Goal: Transaction & Acquisition: Book appointment/travel/reservation

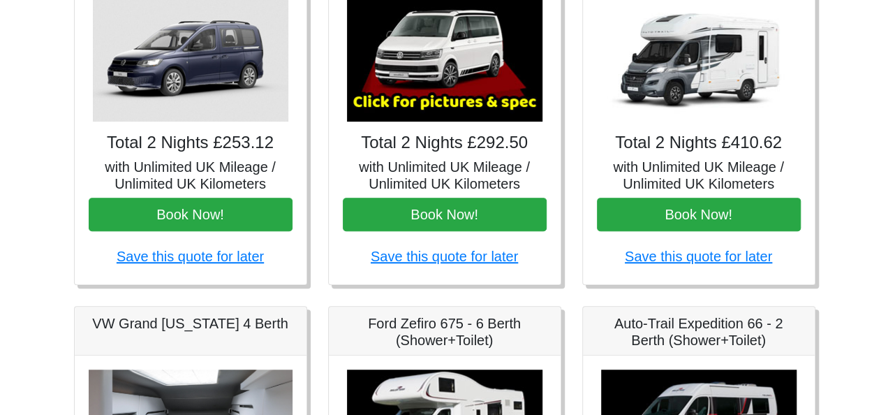
scroll to position [242, 0]
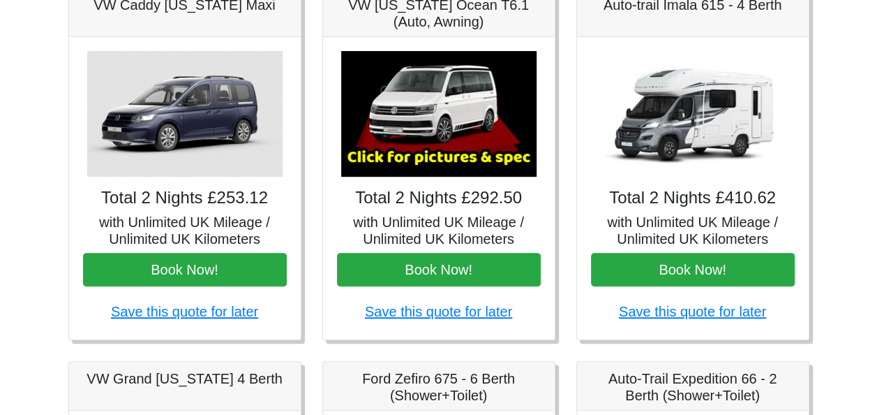
click at [443, 149] on img at bounding box center [438, 114] width 195 height 126
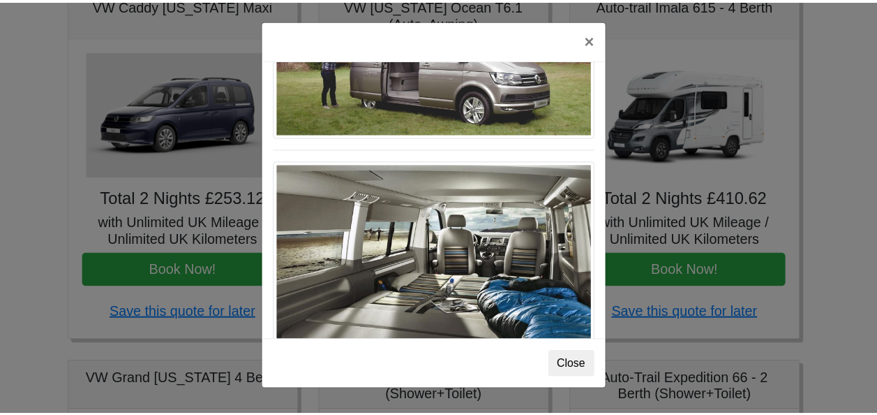
scroll to position [1519, 0]
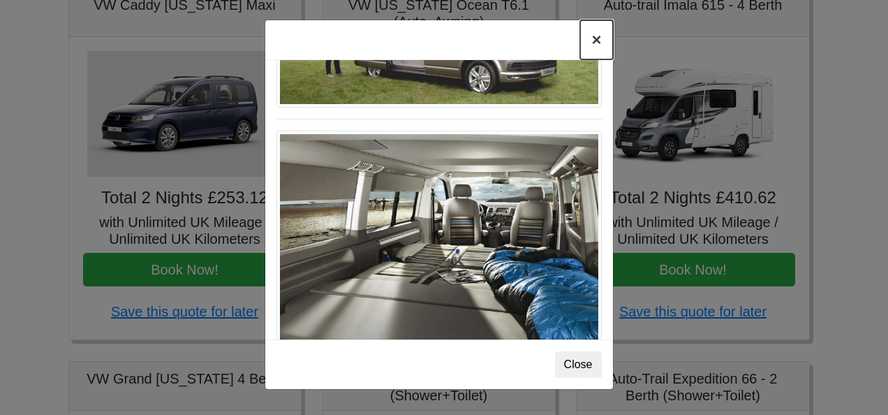
click at [593, 38] on button "×" at bounding box center [596, 39] width 32 height 39
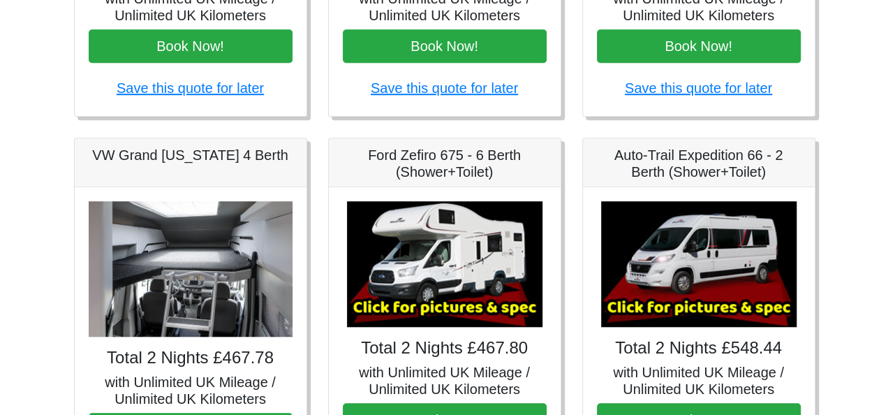
scroll to position [493, 0]
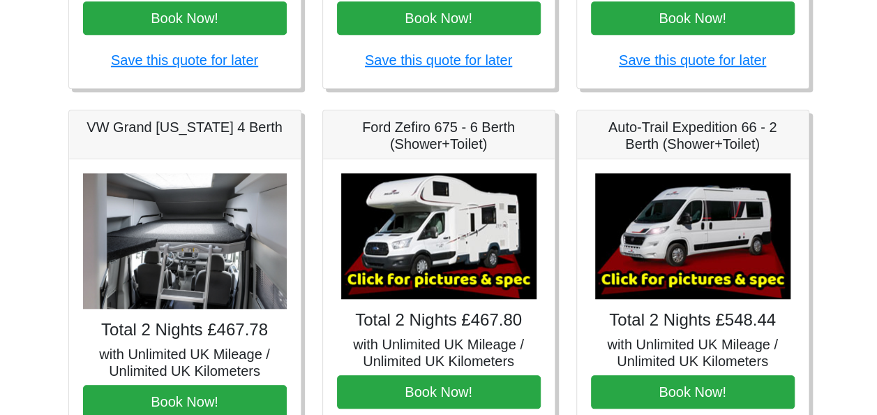
click at [458, 272] on img at bounding box center [438, 236] width 195 height 126
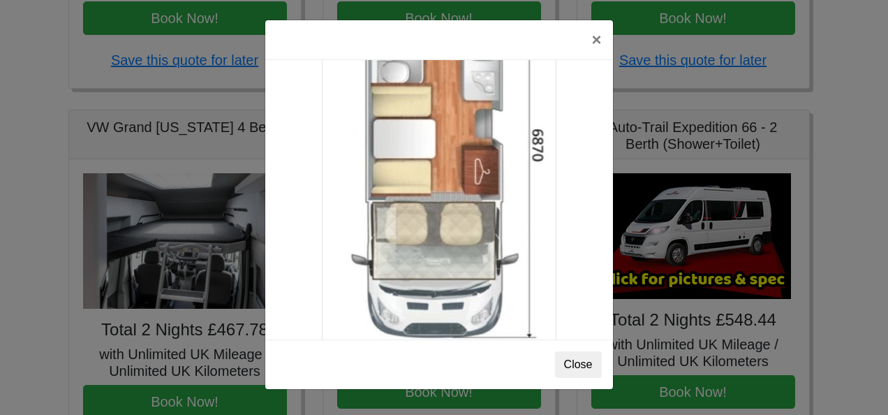
scroll to position [2457, 0]
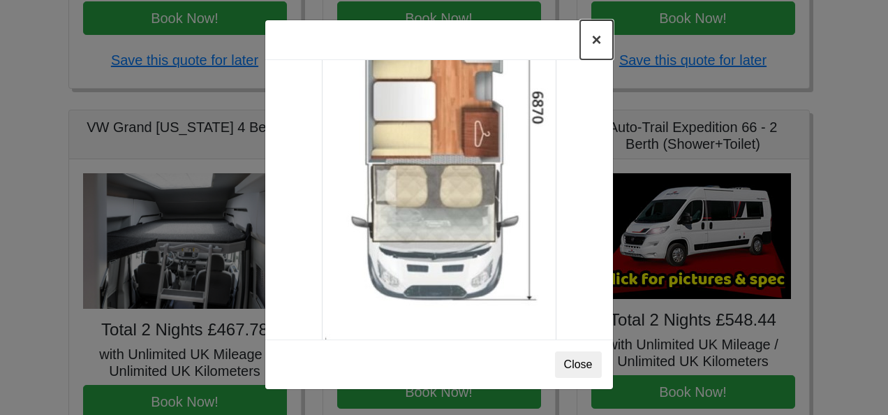
click at [590, 38] on button "×" at bounding box center [596, 39] width 32 height 39
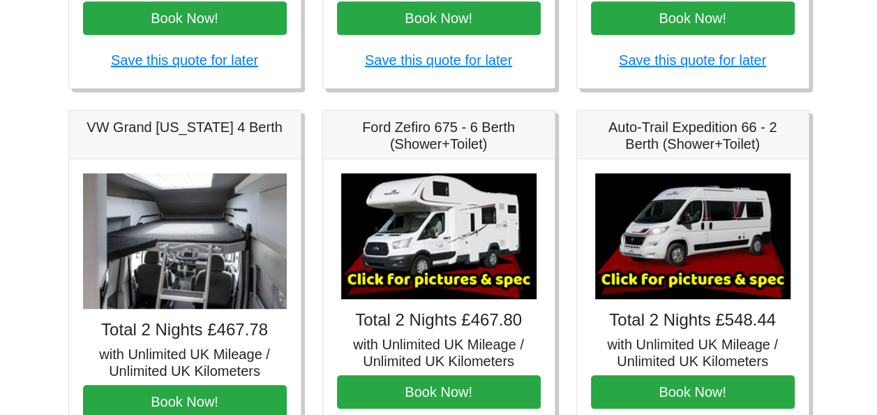
click at [726, 236] on img at bounding box center [692, 236] width 195 height 126
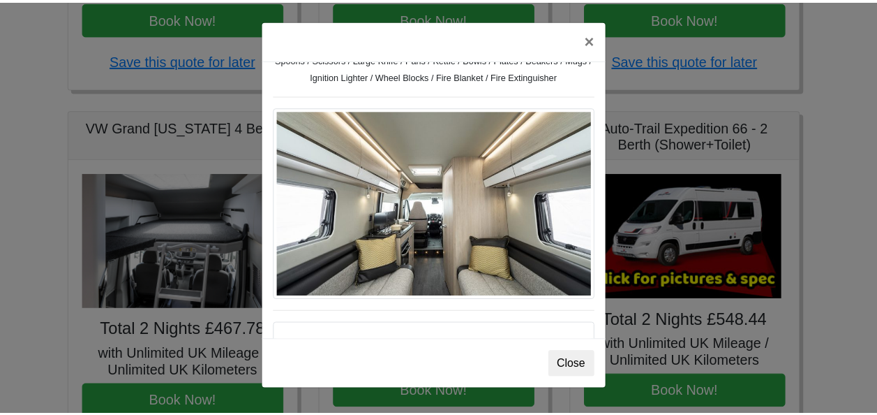
scroll to position [611, 0]
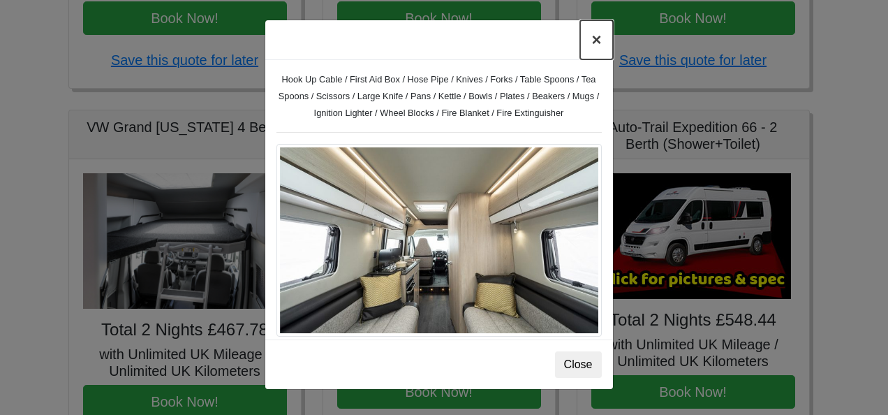
click at [595, 34] on button "×" at bounding box center [596, 39] width 32 height 39
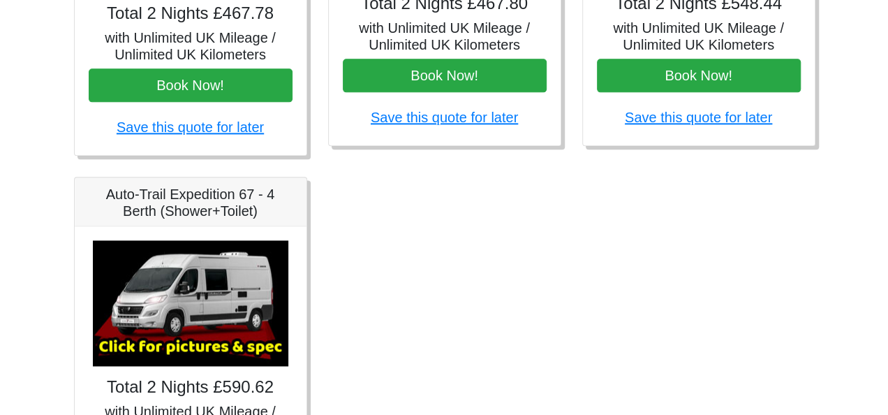
scroll to position [875, 0]
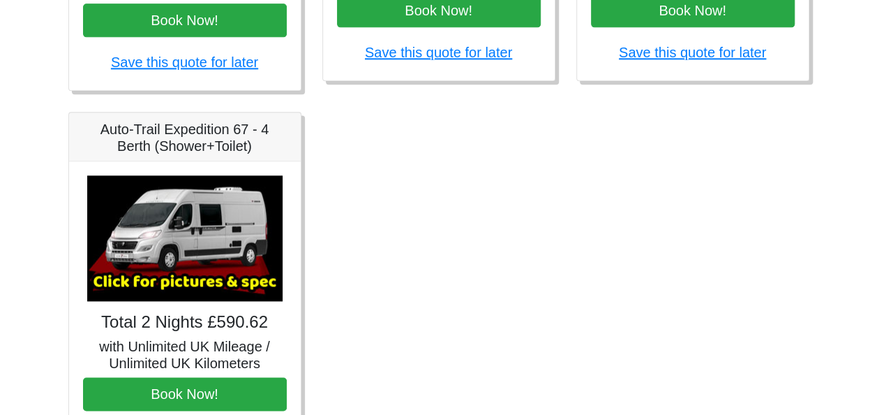
click at [194, 254] on img at bounding box center [184, 238] width 195 height 126
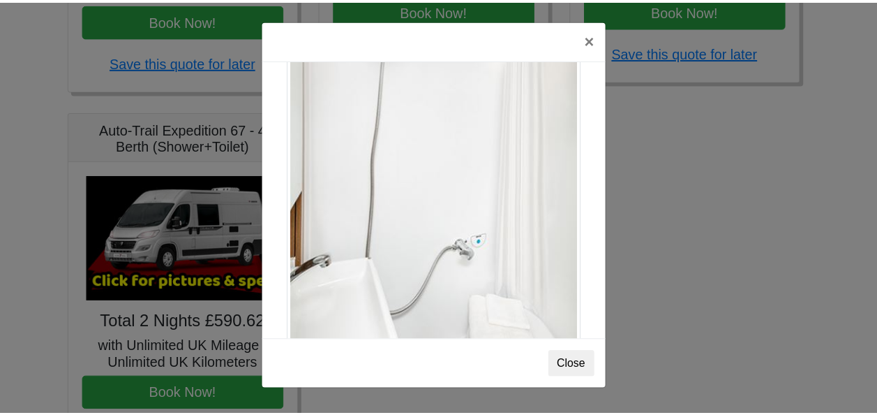
scroll to position [1886, 0]
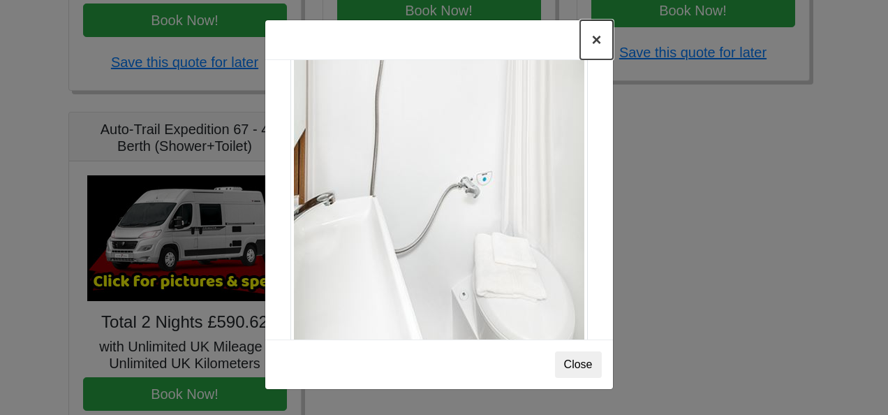
click at [594, 40] on button "×" at bounding box center [596, 39] width 32 height 39
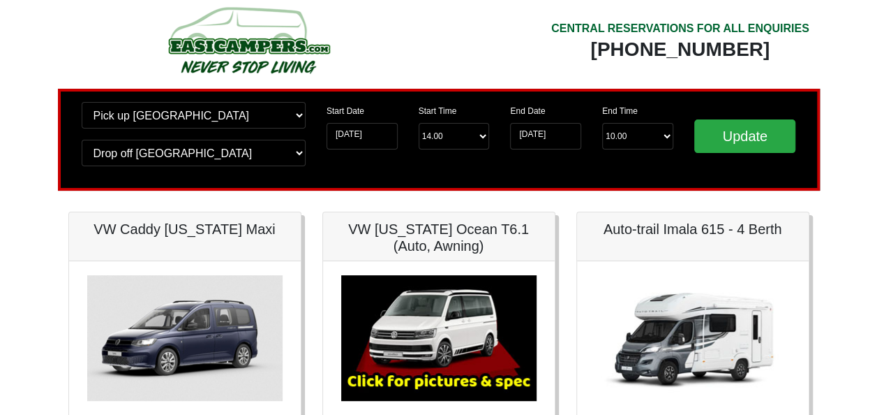
scroll to position [0, 0]
